Goal: Navigation & Orientation: Find specific page/section

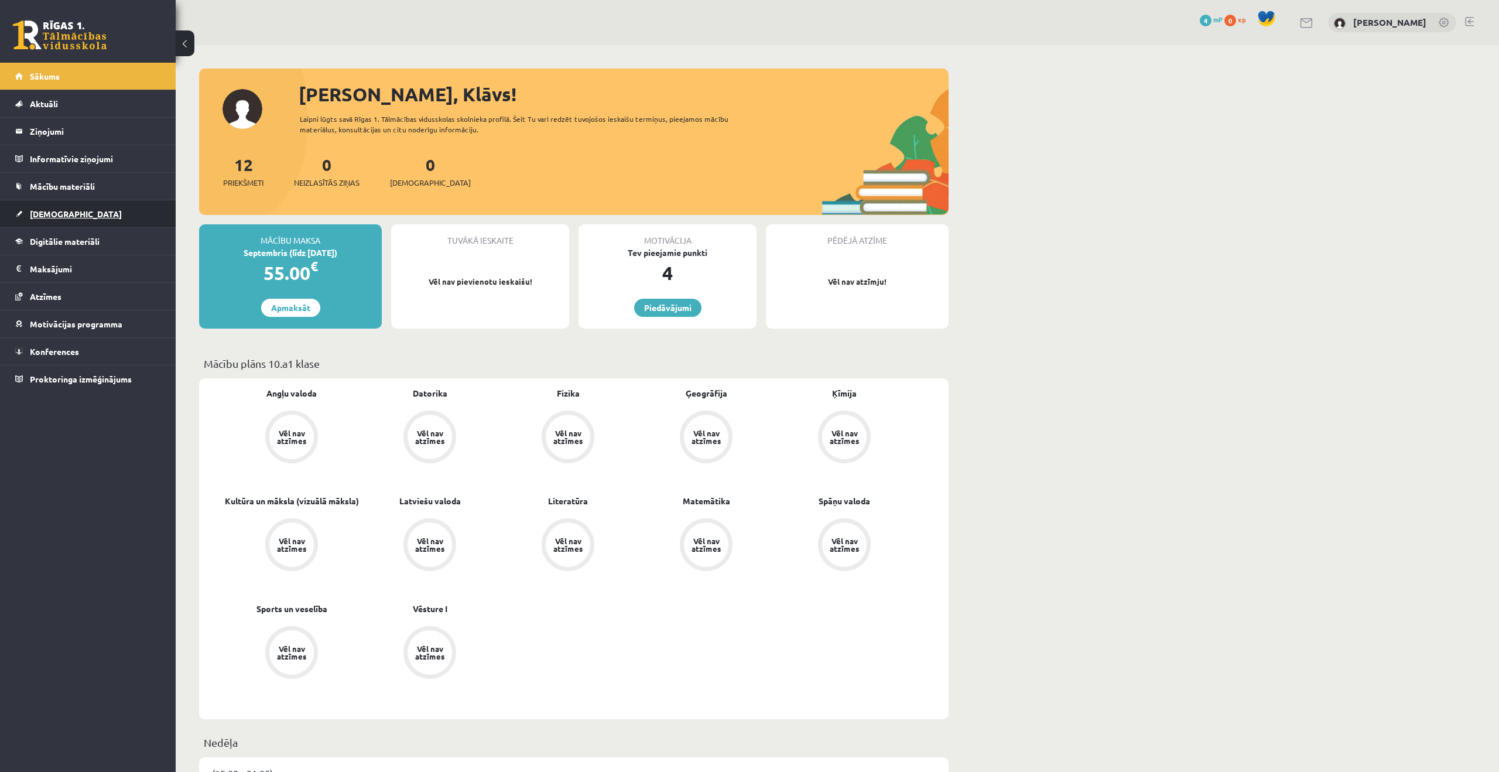
click at [58, 202] on link "[DEMOGRAPHIC_DATA]" at bounding box center [88, 213] width 146 height 27
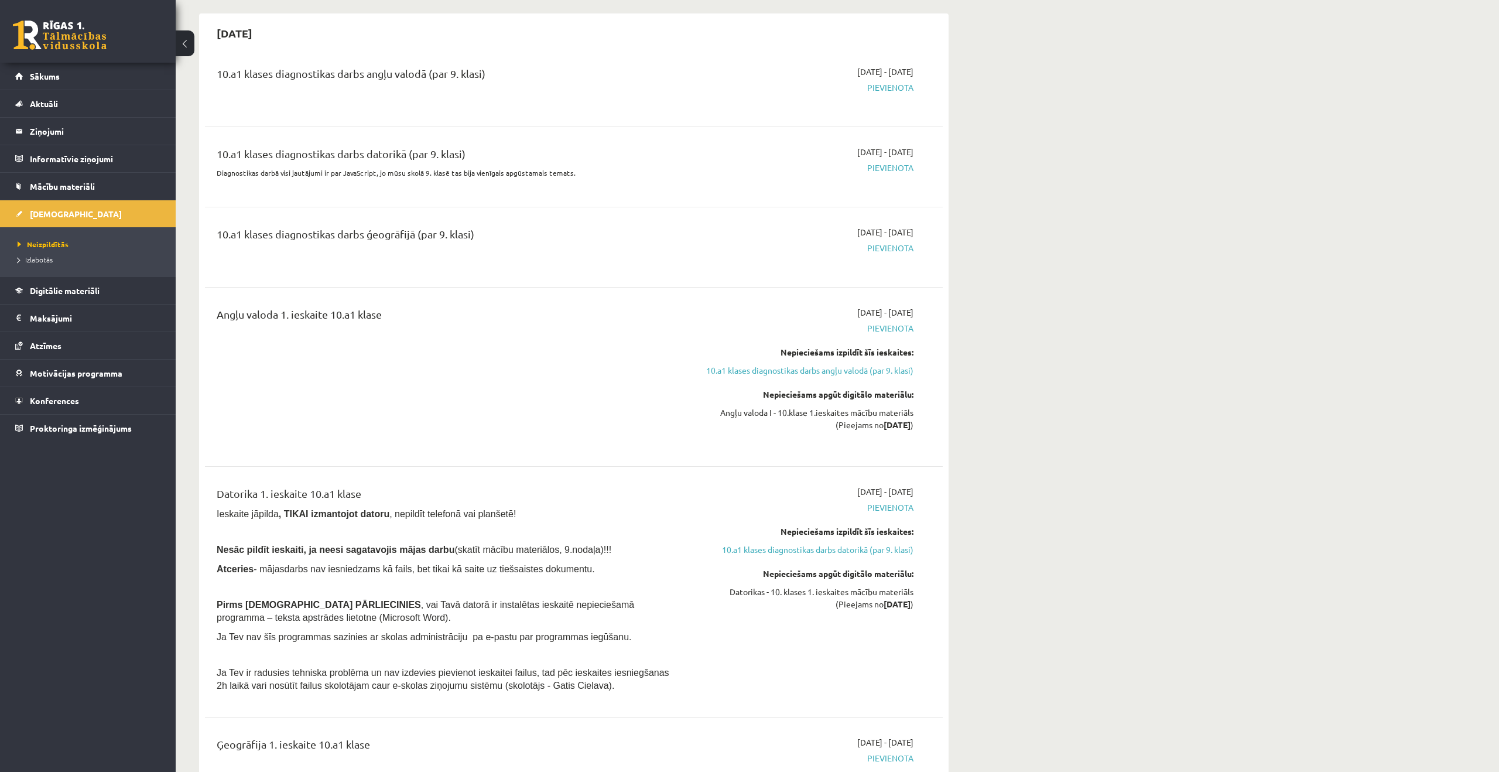
scroll to position [104, 0]
click at [885, 330] on span "Pievienota" at bounding box center [803, 329] width 221 height 12
click at [847, 375] on link "10.a1 klases diagnostikas darbs angļu valodā (par 9. klasi)" at bounding box center [803, 370] width 221 height 12
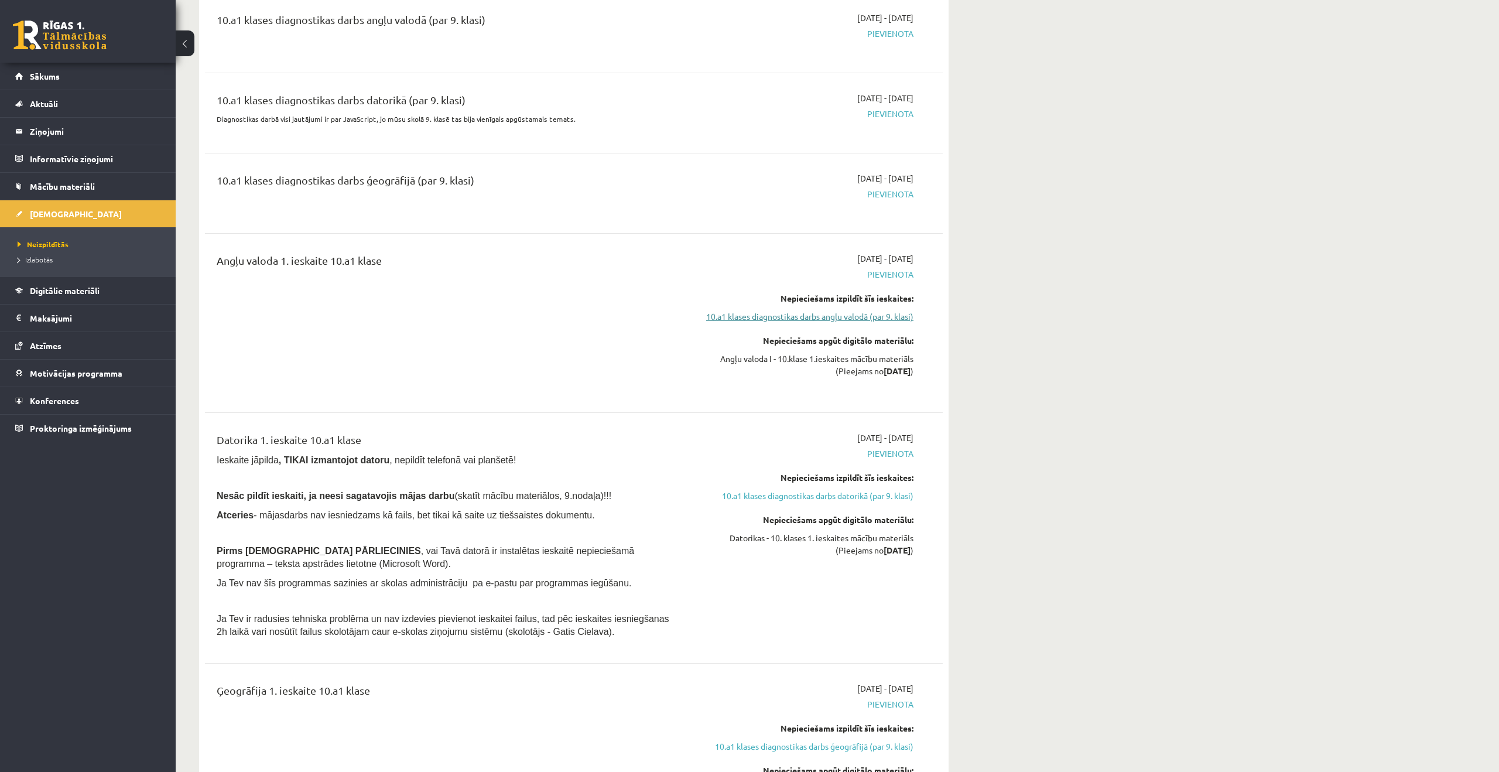
click at [821, 321] on link "10.a1 klases diagnostikas darbs angļu valodā (par 9. klasi)" at bounding box center [803, 316] width 221 height 12
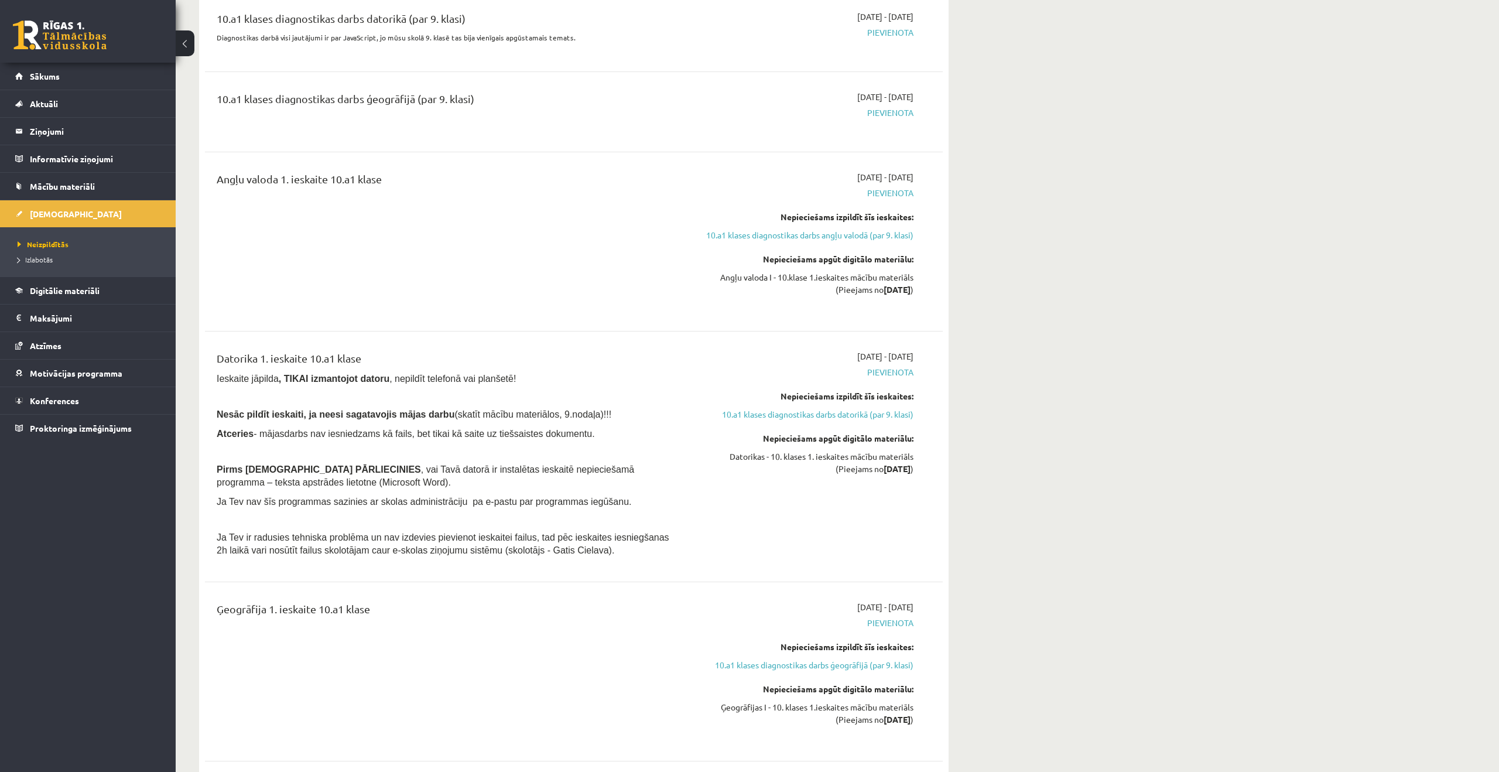
scroll to position [238, 0]
click at [907, 621] on span "Pievienota" at bounding box center [803, 621] width 221 height 12
click at [907, 621] on span "Pievienota" at bounding box center [803, 623] width 221 height 12
click at [54, 245] on span "Neizpildītās" at bounding box center [43, 243] width 51 height 9
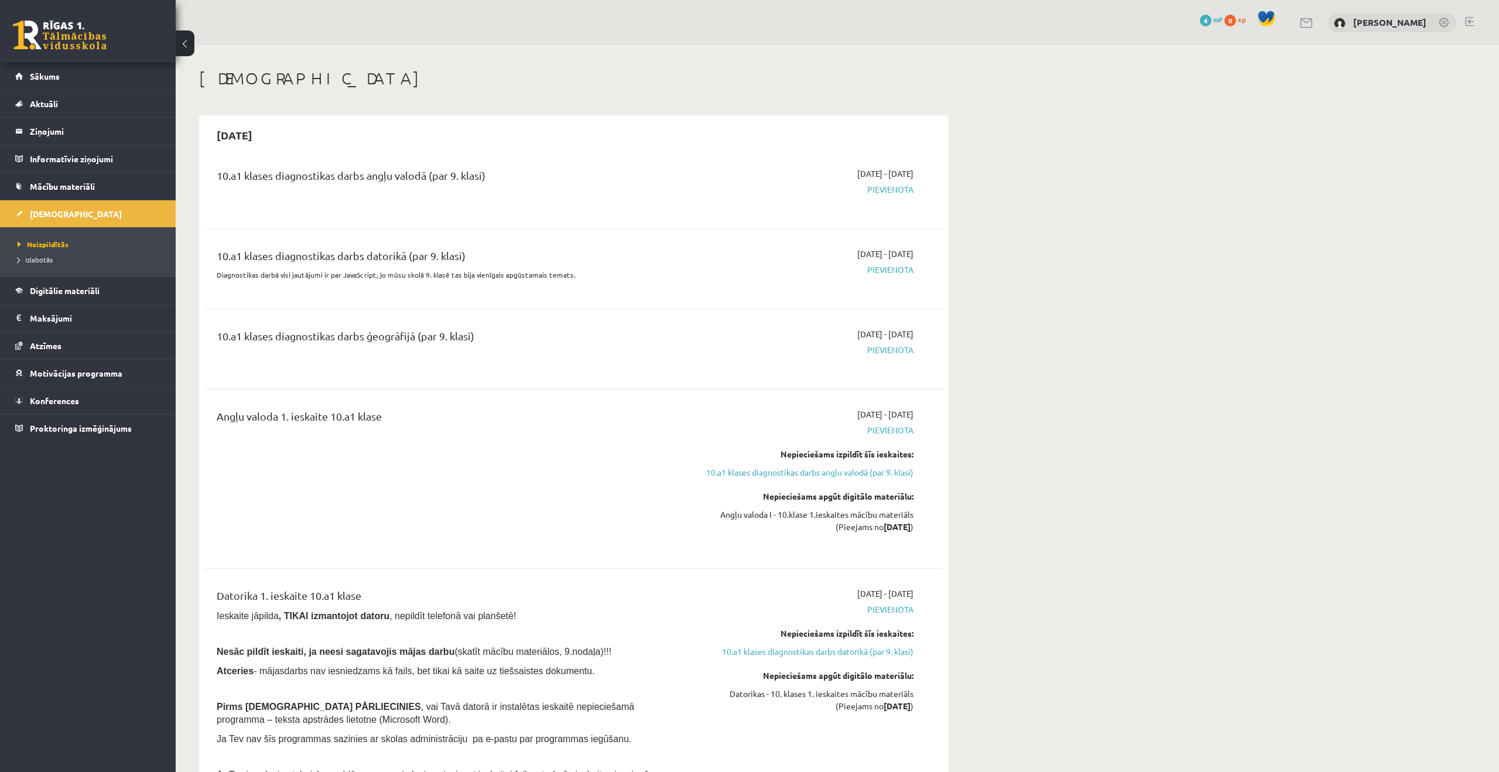
click at [266, 180] on div "10.a1 klases diagnostikas darbs angļu valodā (par 9. klasi)" at bounding box center [446, 178] width 458 height 22
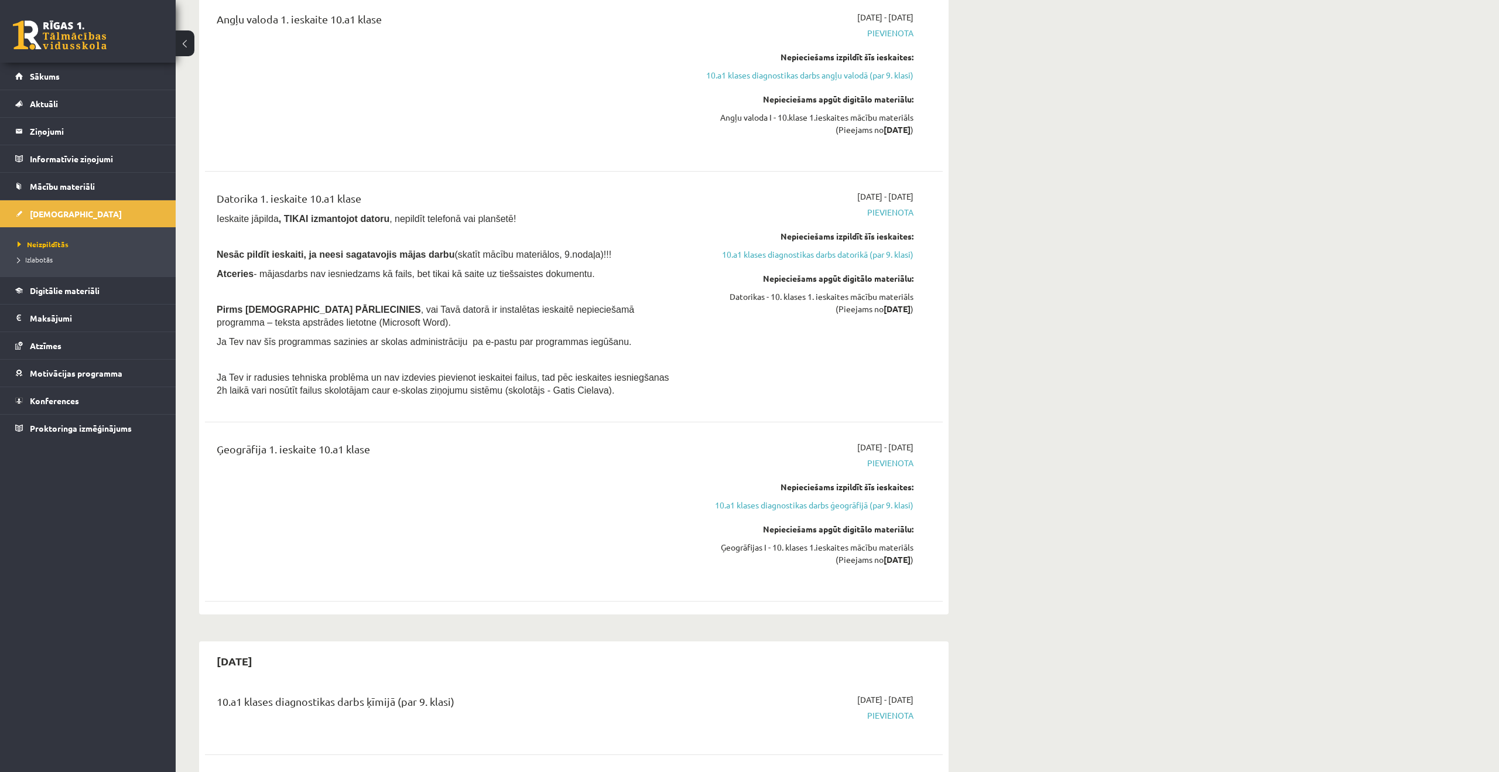
scroll to position [434, 0]
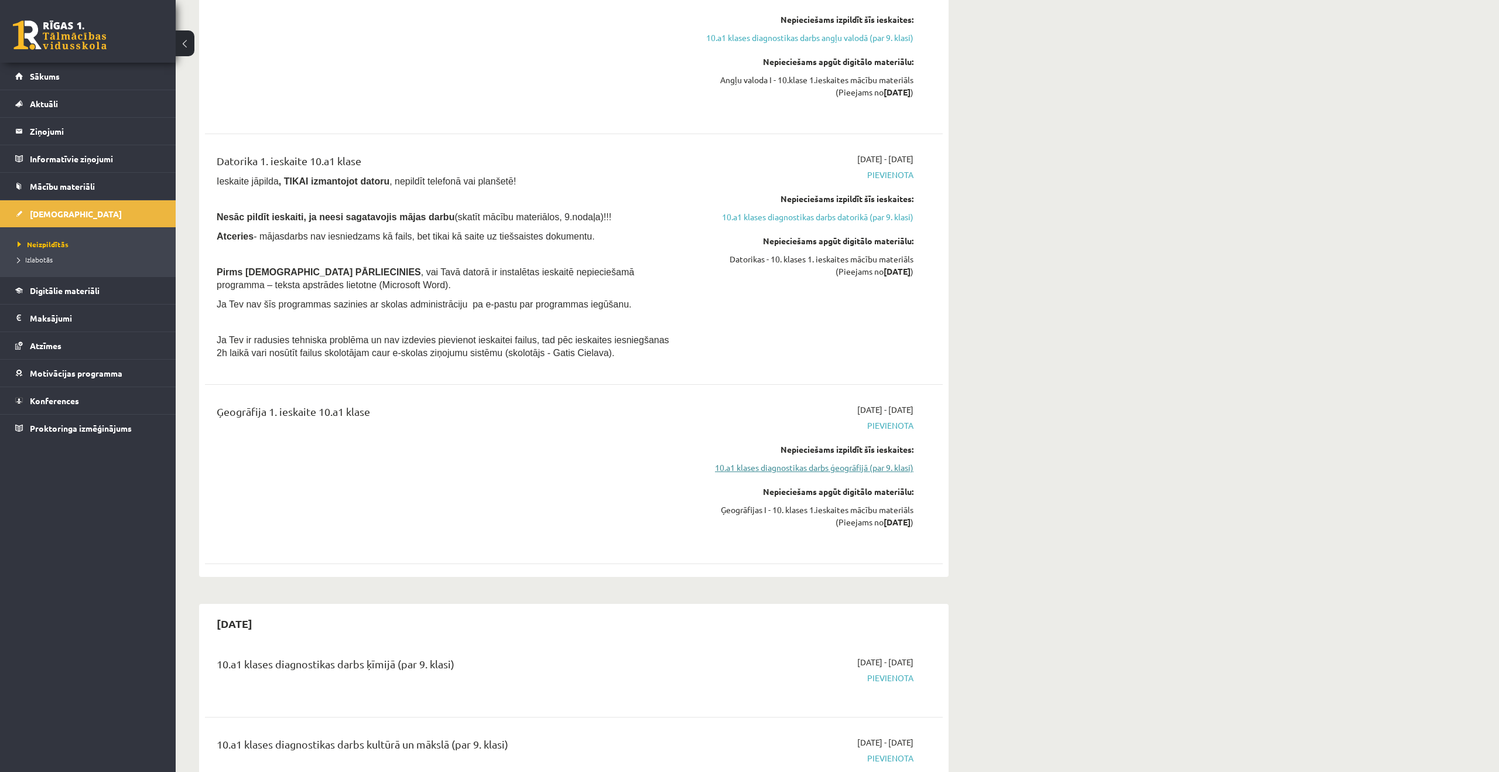
click at [881, 472] on link "10.a1 klases diagnostikas darbs ģeogrāfijā (par 9. klasi)" at bounding box center [803, 467] width 221 height 12
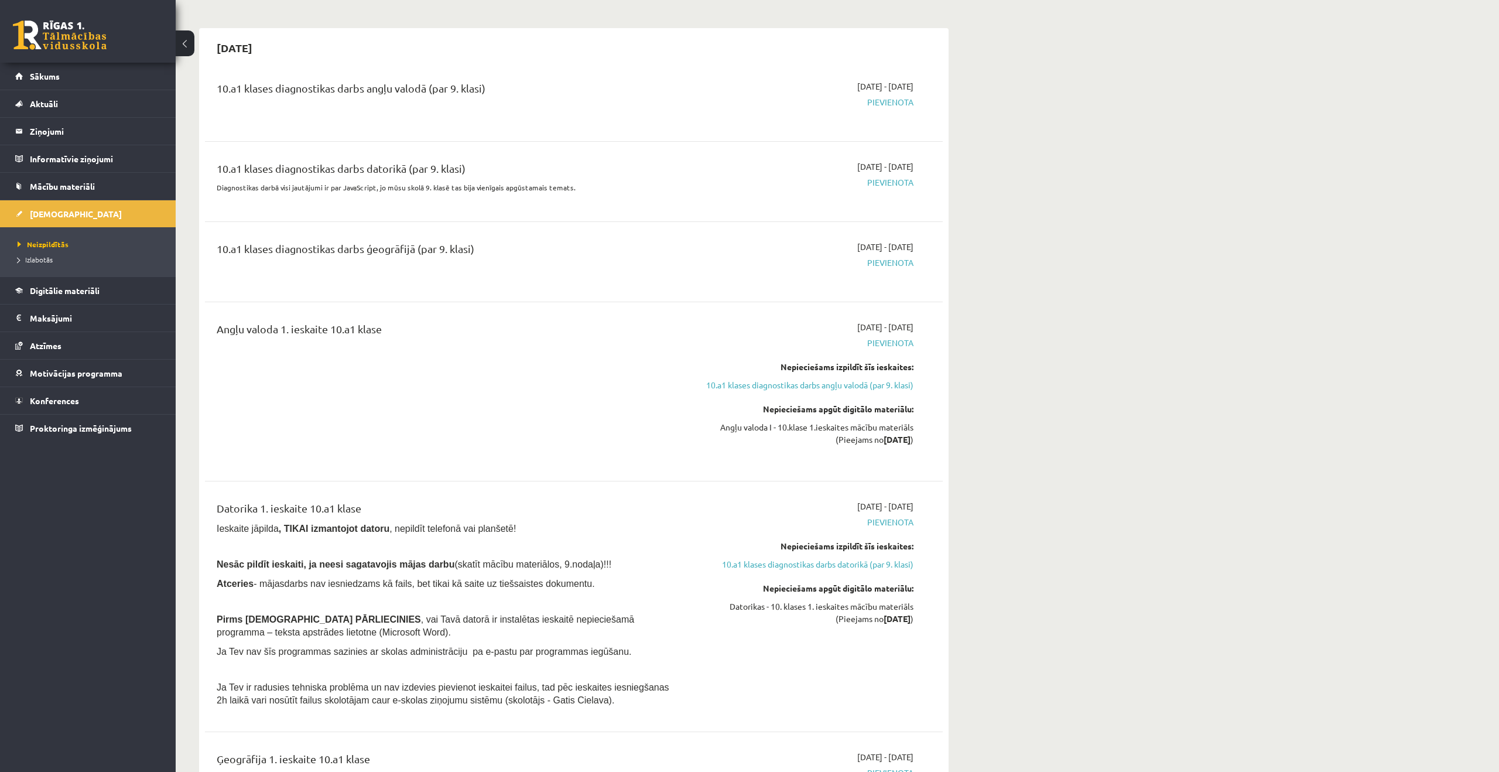
scroll to position [63, 0]
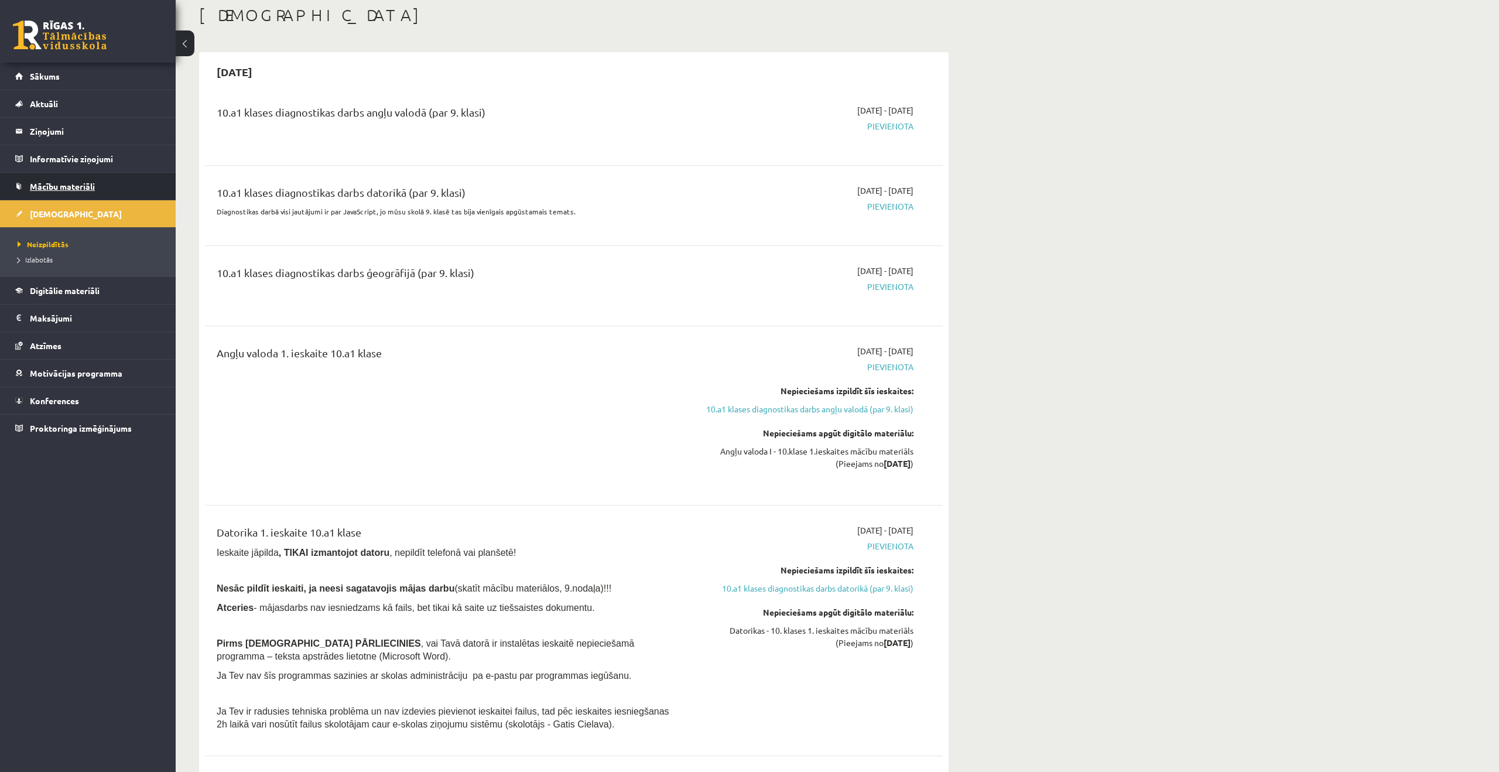
click at [87, 190] on span "Mācību materiāli" at bounding box center [62, 186] width 65 height 11
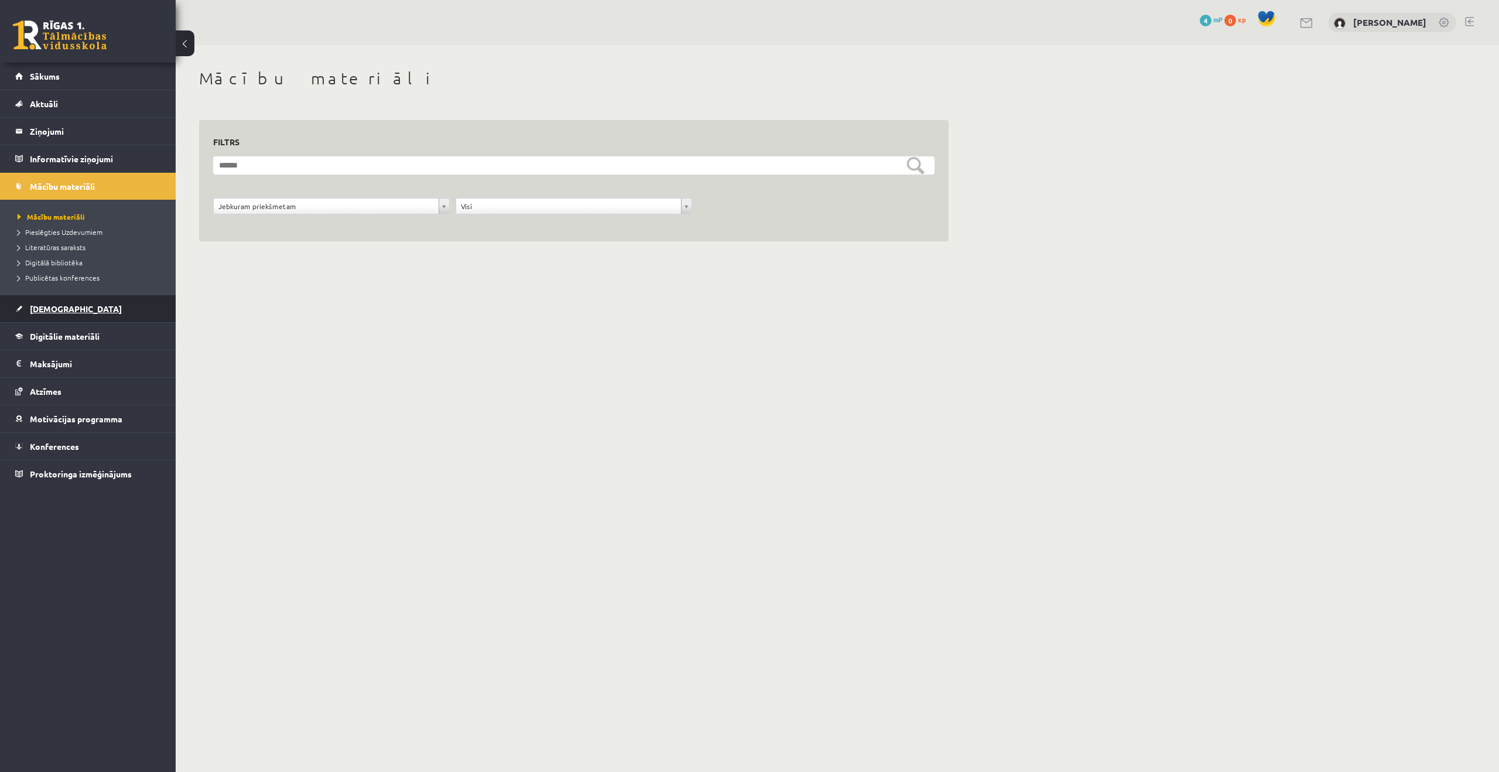
click at [84, 314] on link "[DEMOGRAPHIC_DATA]" at bounding box center [88, 308] width 146 height 27
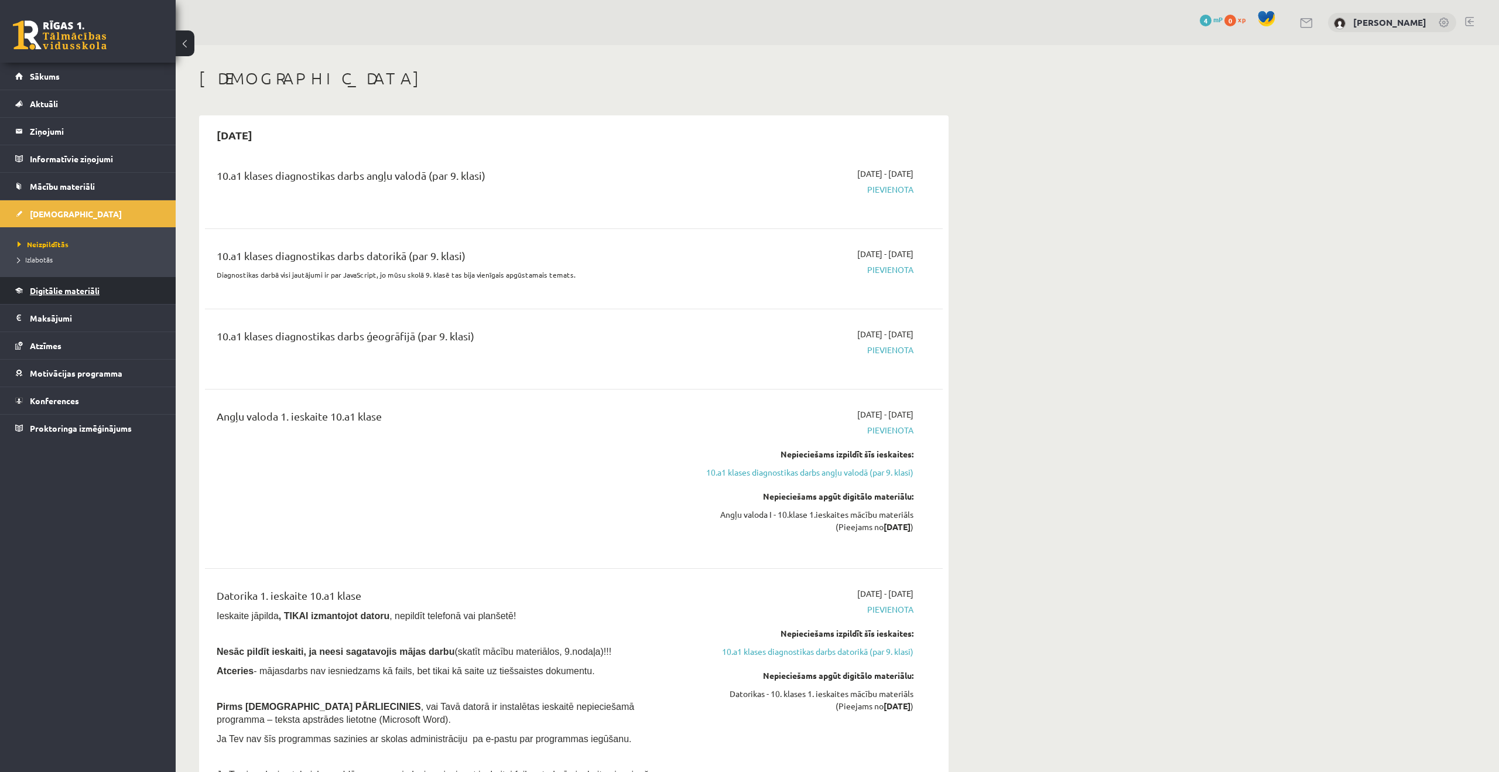
click at [67, 302] on link "Digitālie materiāli" at bounding box center [88, 290] width 146 height 27
